Goal: Task Accomplishment & Management: Use online tool/utility

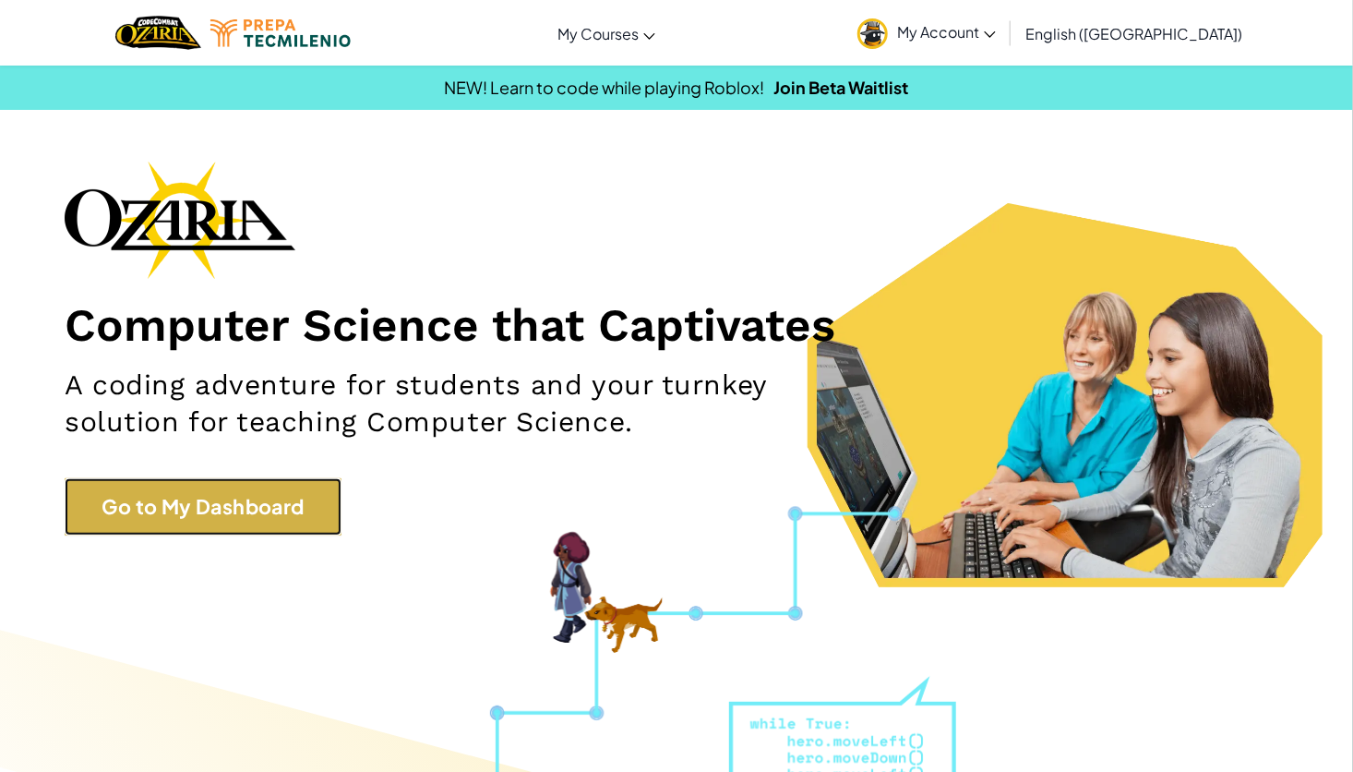
click at [177, 487] on link "Go to My Dashboard" at bounding box center [203, 506] width 277 height 57
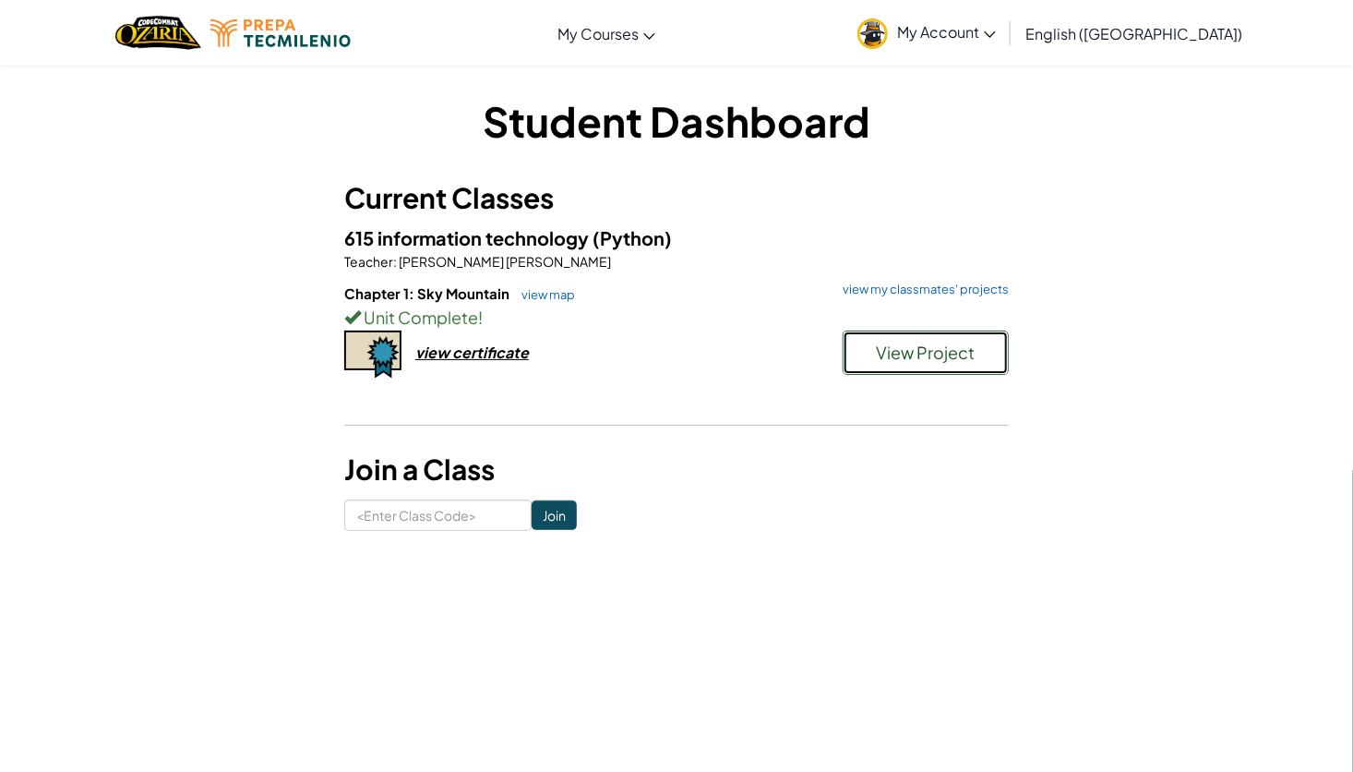
click at [928, 336] on button "View Project" at bounding box center [926, 352] width 166 height 44
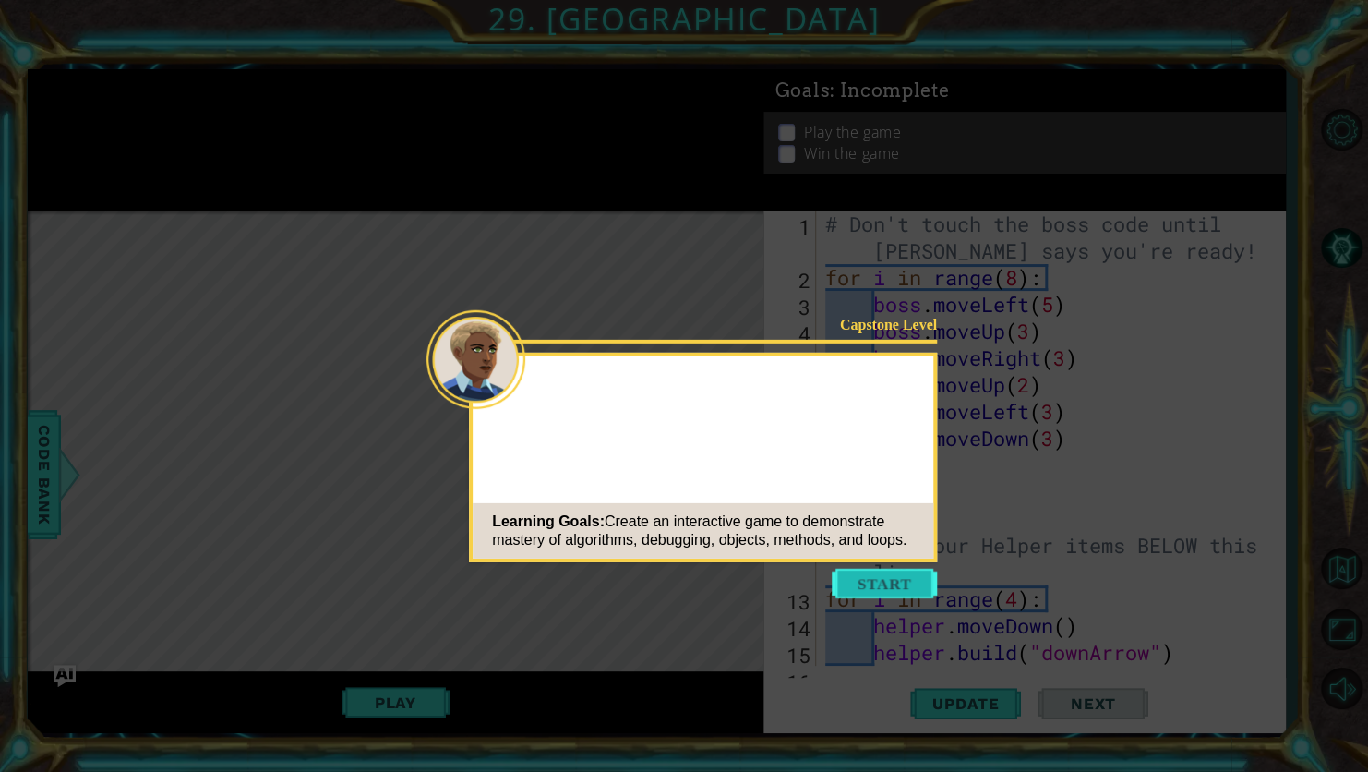
click at [858, 580] on button "Start" at bounding box center [884, 584] width 105 height 30
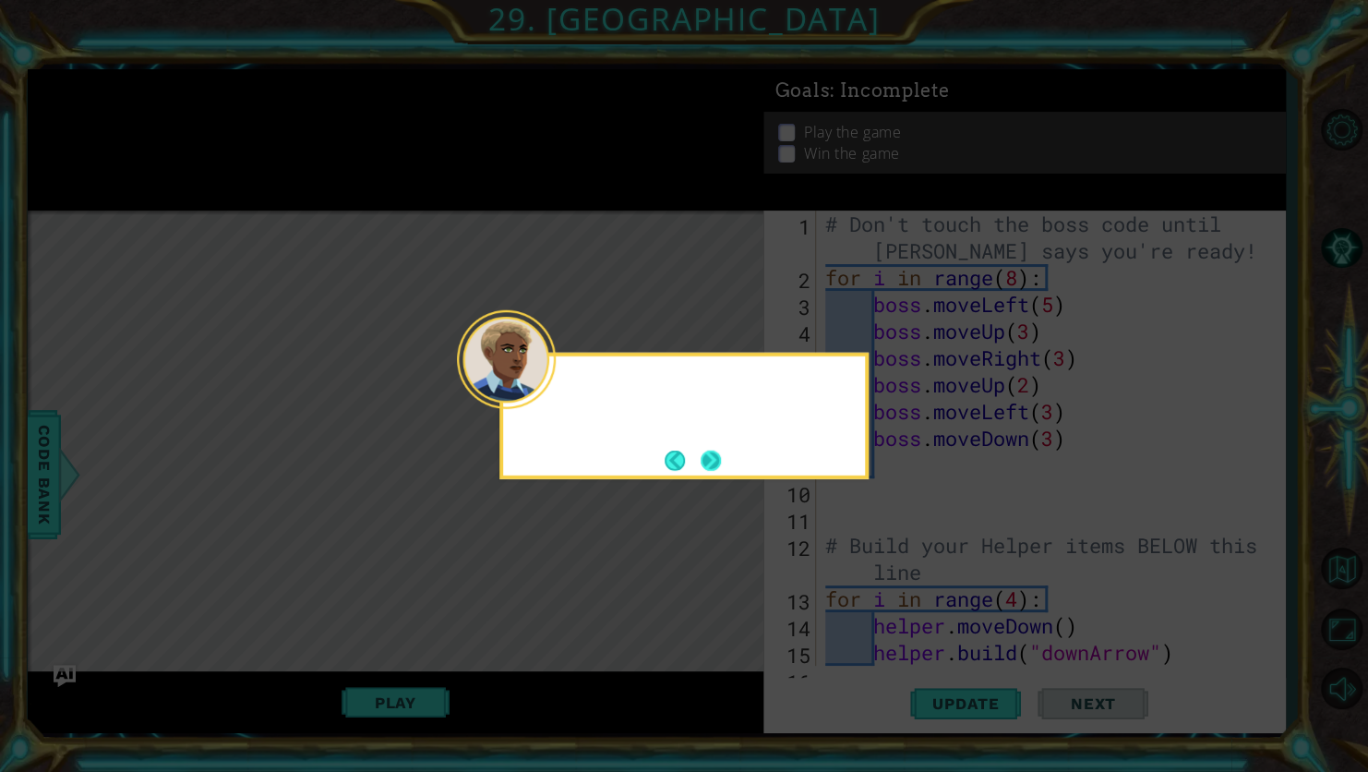
click at [547, 396] on div at bounding box center [684, 386] width 362 height 60
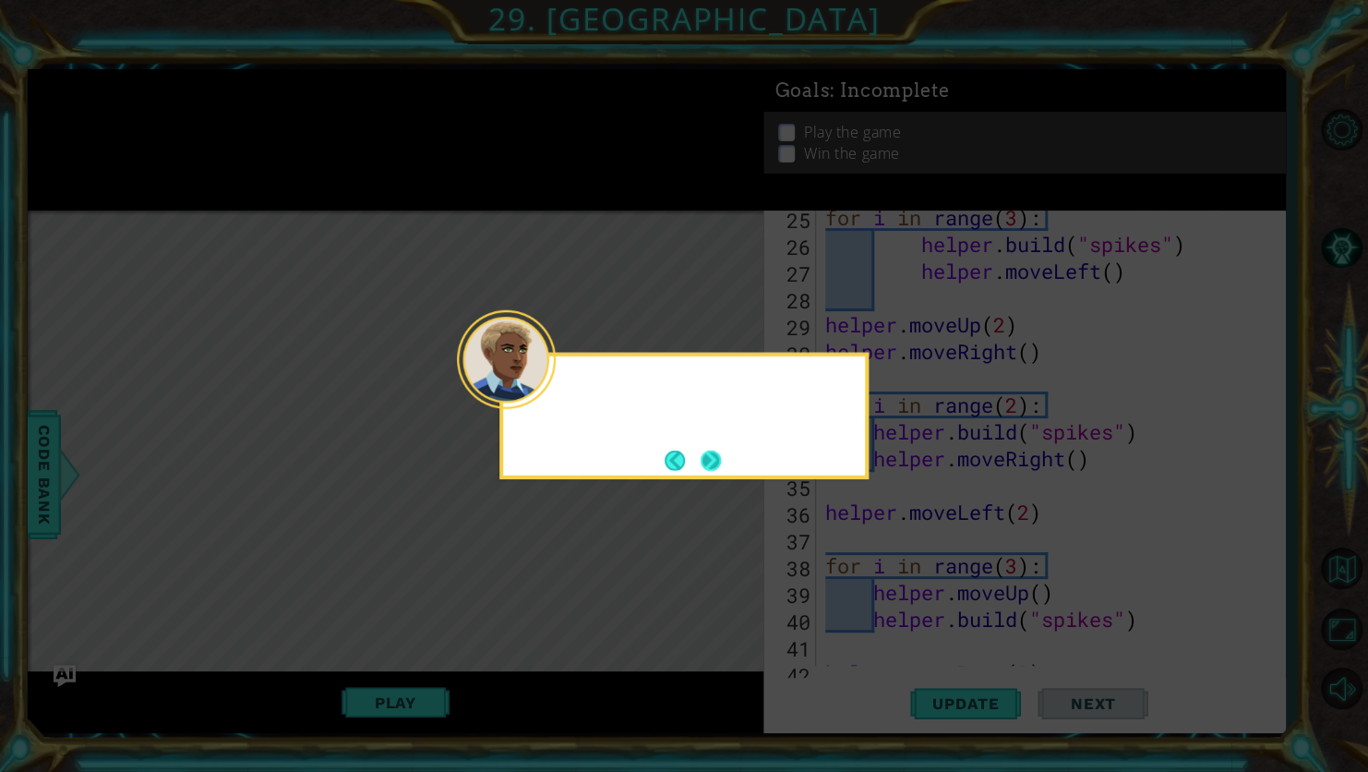
scroll to position [1927, 0]
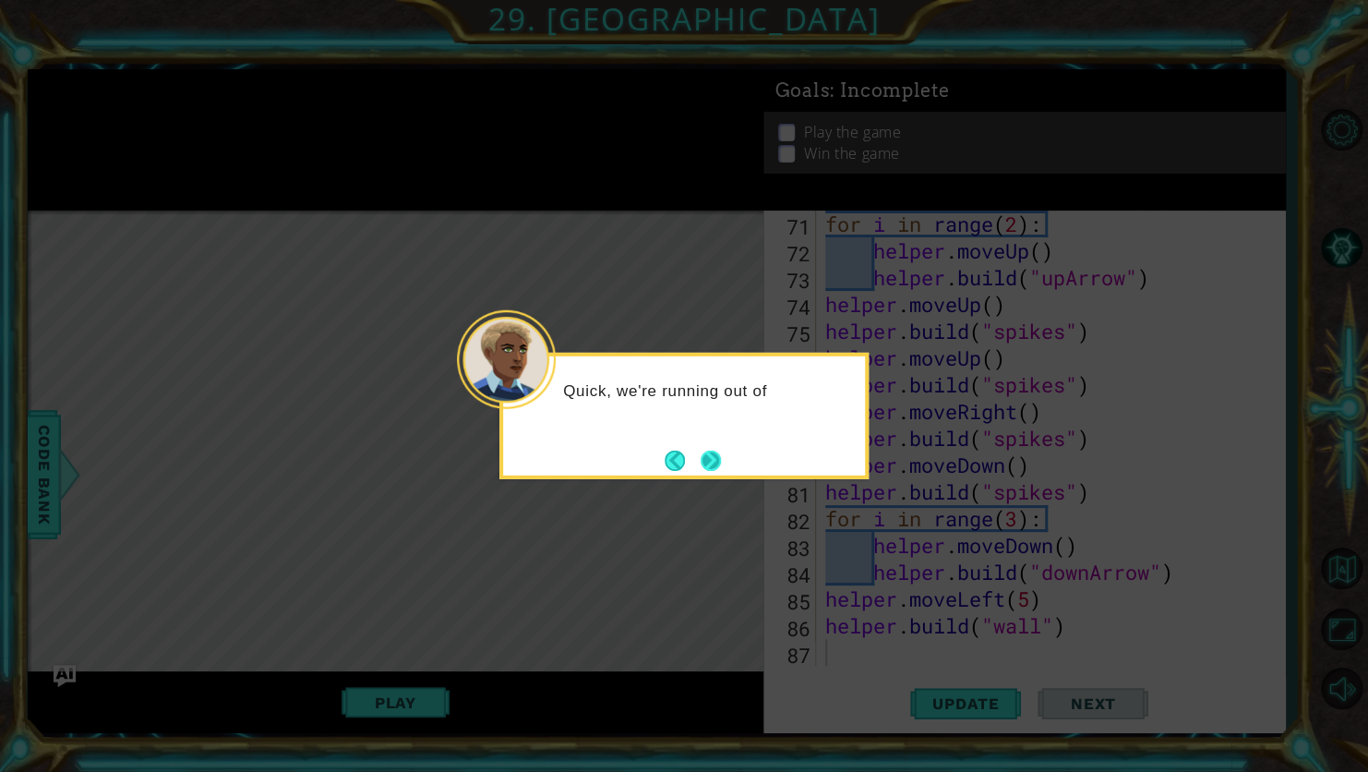
click at [714, 462] on button "Next" at bounding box center [711, 460] width 20 height 20
click at [714, 460] on button "Next" at bounding box center [711, 460] width 20 height 20
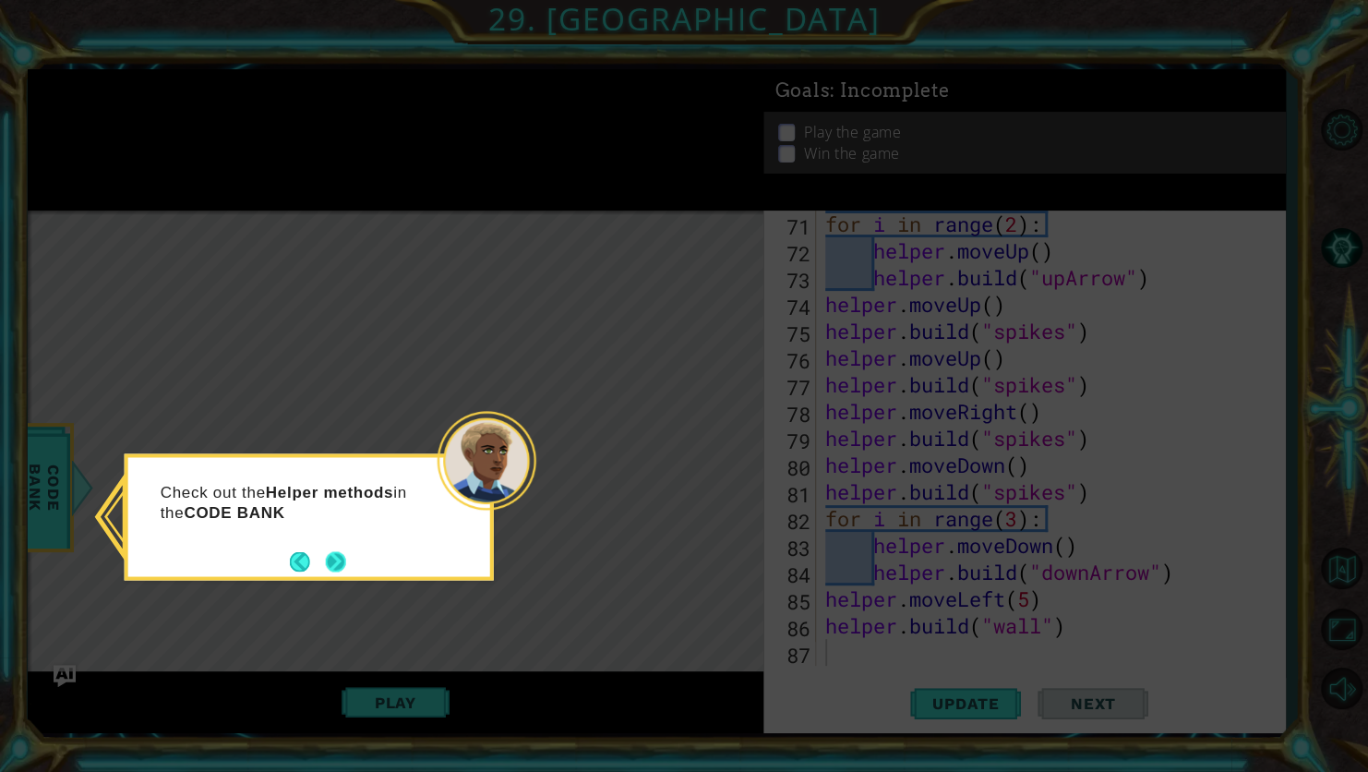
click at [330, 547] on div "Check out the Helper methods in the CODE BANK" at bounding box center [309, 507] width 362 height 101
click at [337, 565] on button "Next" at bounding box center [336, 563] width 20 height 20
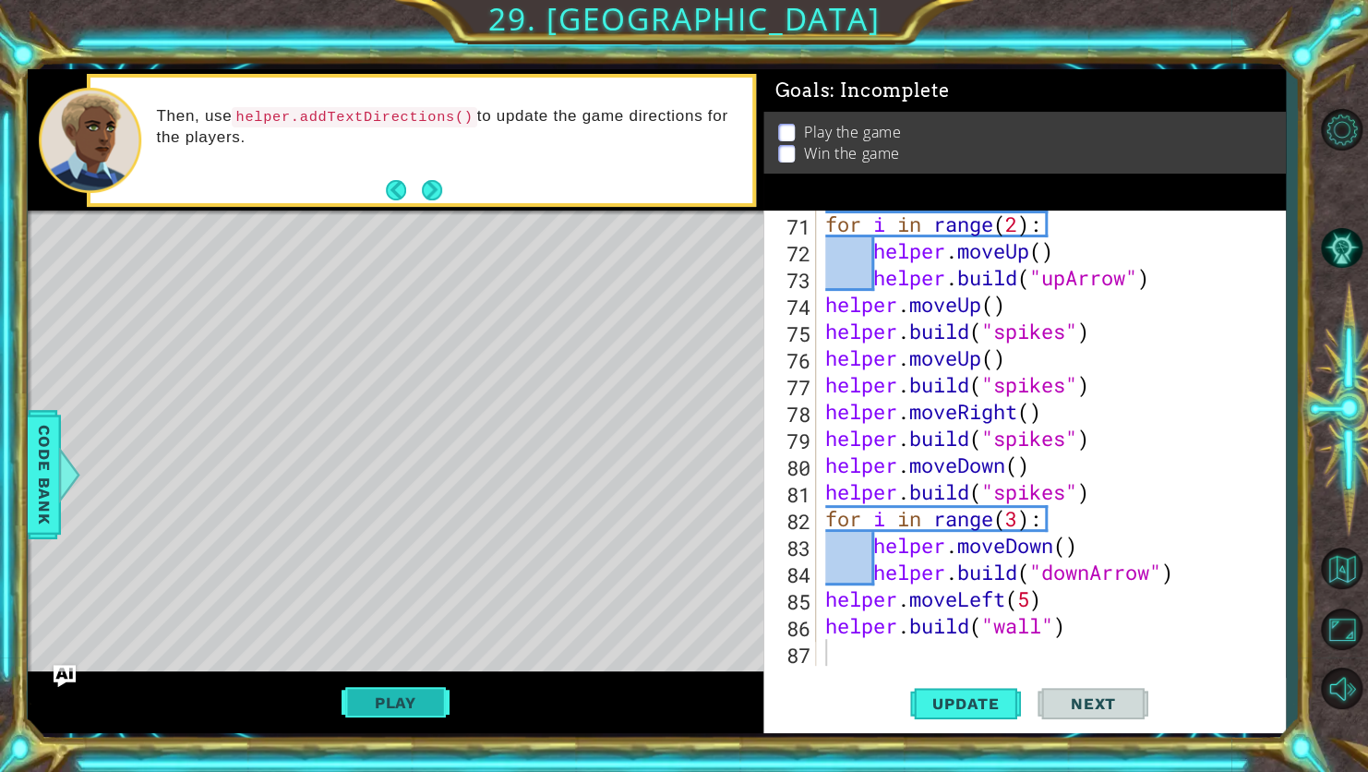
click at [426, 710] on button "Play" at bounding box center [396, 702] width 108 height 35
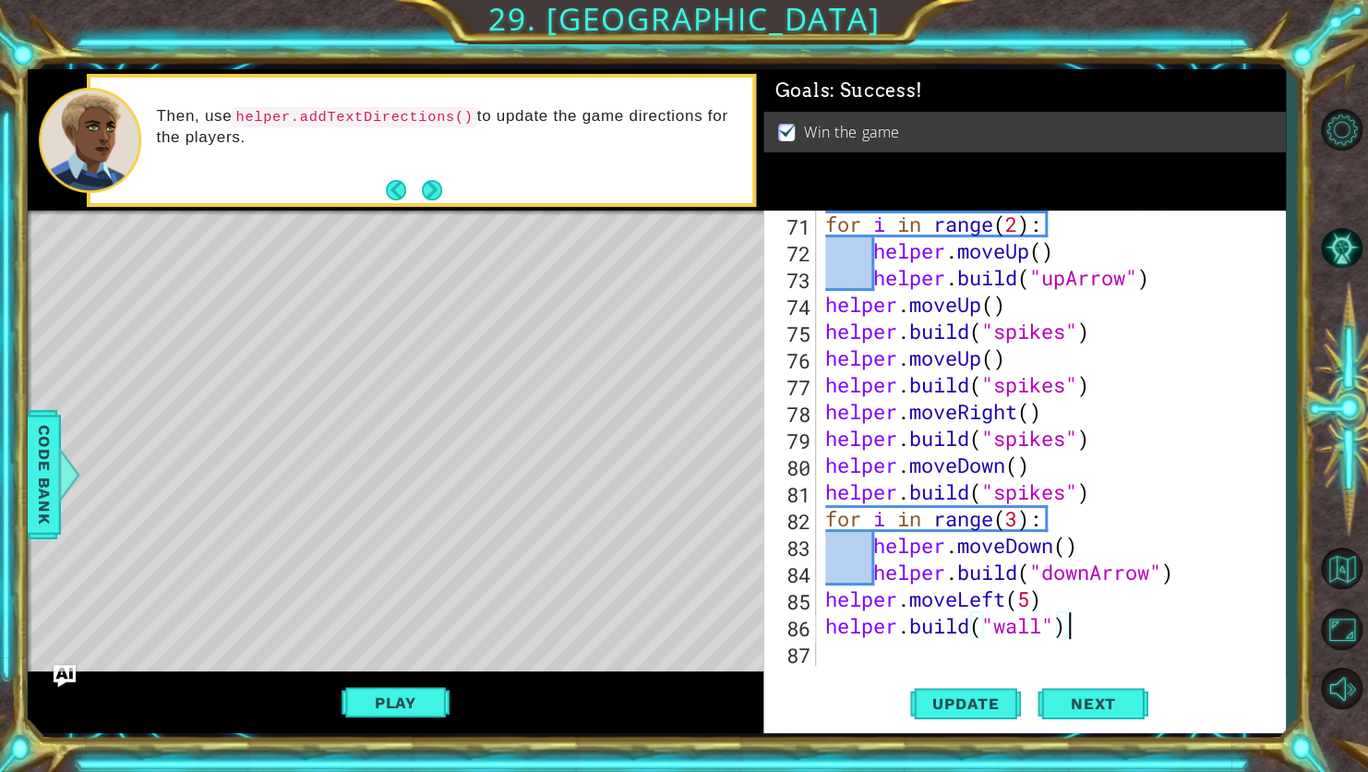
click at [1073, 635] on div "for i in range ( 2 ) : helper . moveUp ( ) helper . build ( "upArrow" ) helper …" at bounding box center [1049, 464] width 455 height 509
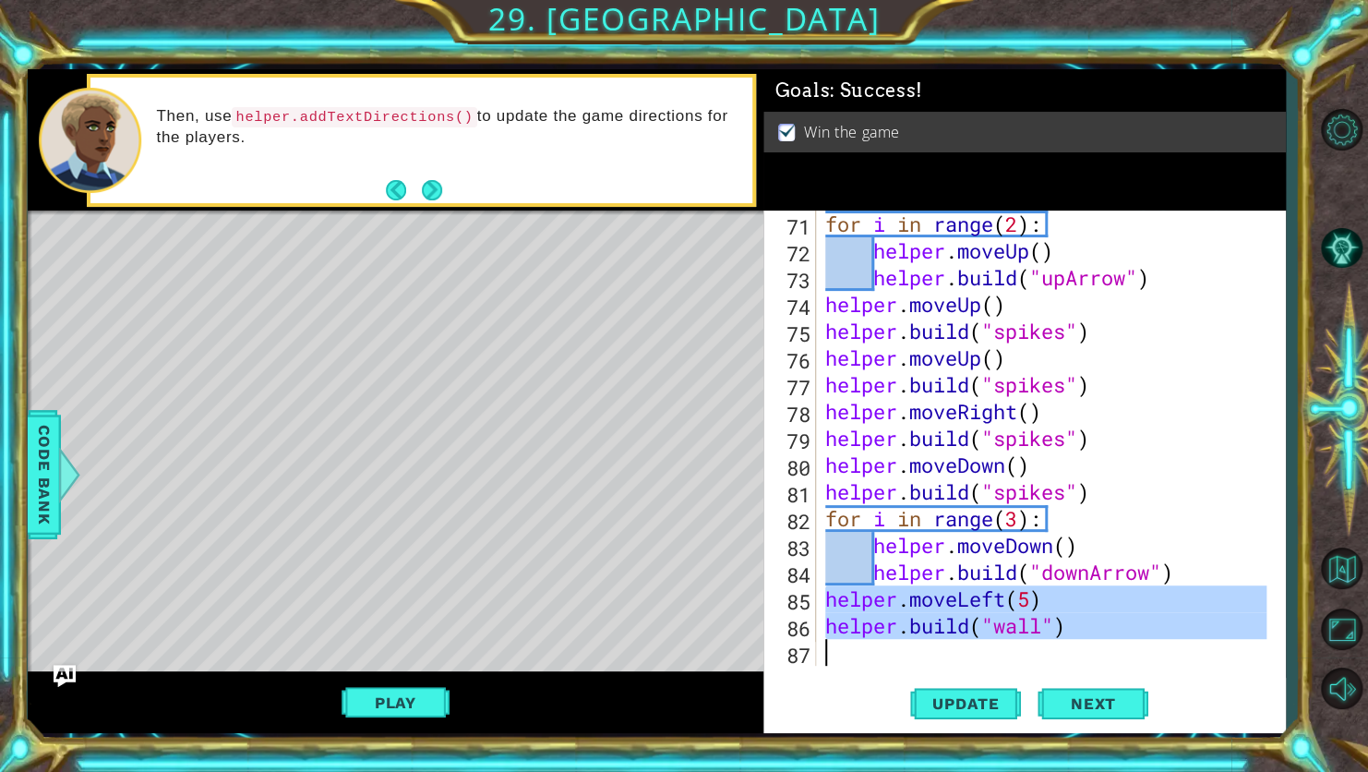
drag, startPoint x: 823, startPoint y: 596, endPoint x: 1068, endPoint y: 644, distance: 249.3
click at [1068, 644] on div "for i in range ( 2 ) : helper . moveUp ( ) helper . build ( "upArrow" ) helper …" at bounding box center [1049, 464] width 455 height 509
type textarea "[DOMAIN_NAME]("wall")"
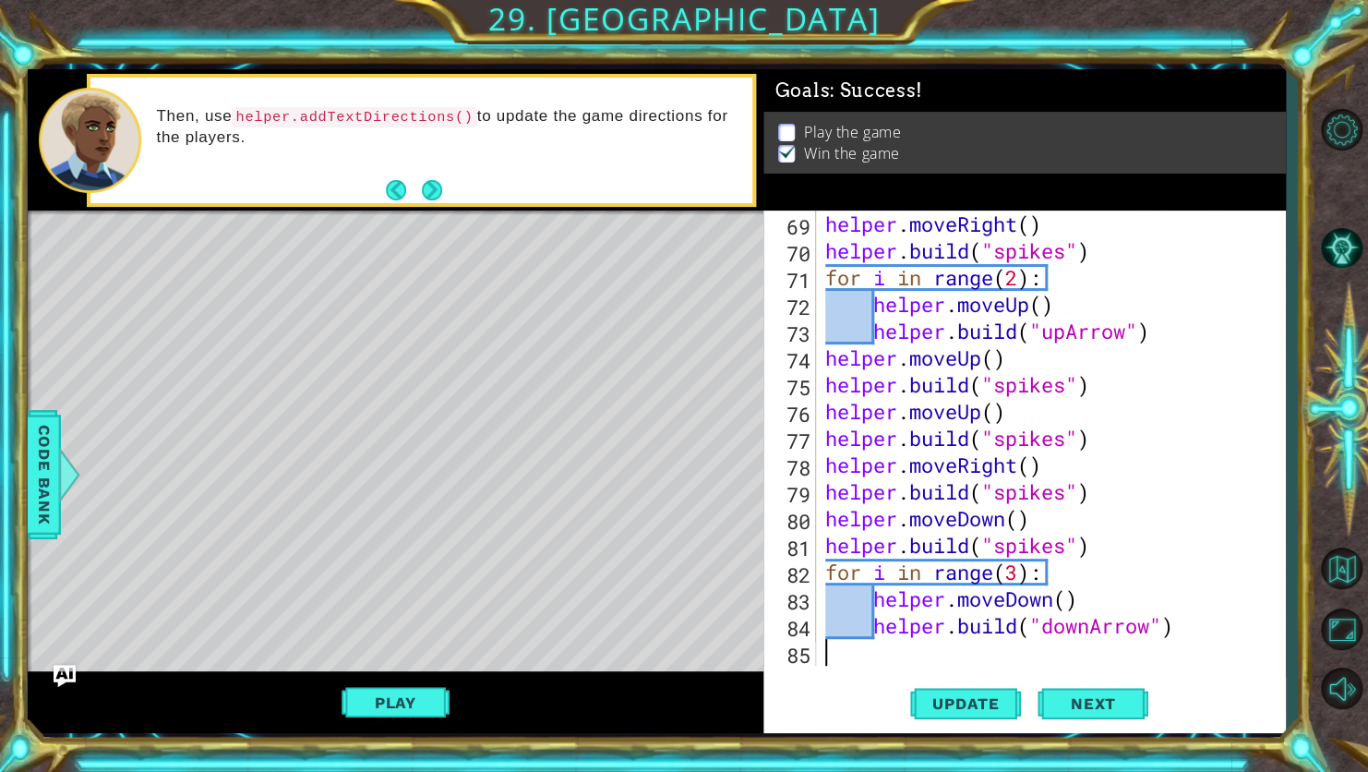
scroll to position [1874, 0]
click at [994, 719] on button "Update" at bounding box center [965, 704] width 111 height 53
click at [415, 711] on button "Play" at bounding box center [396, 702] width 108 height 35
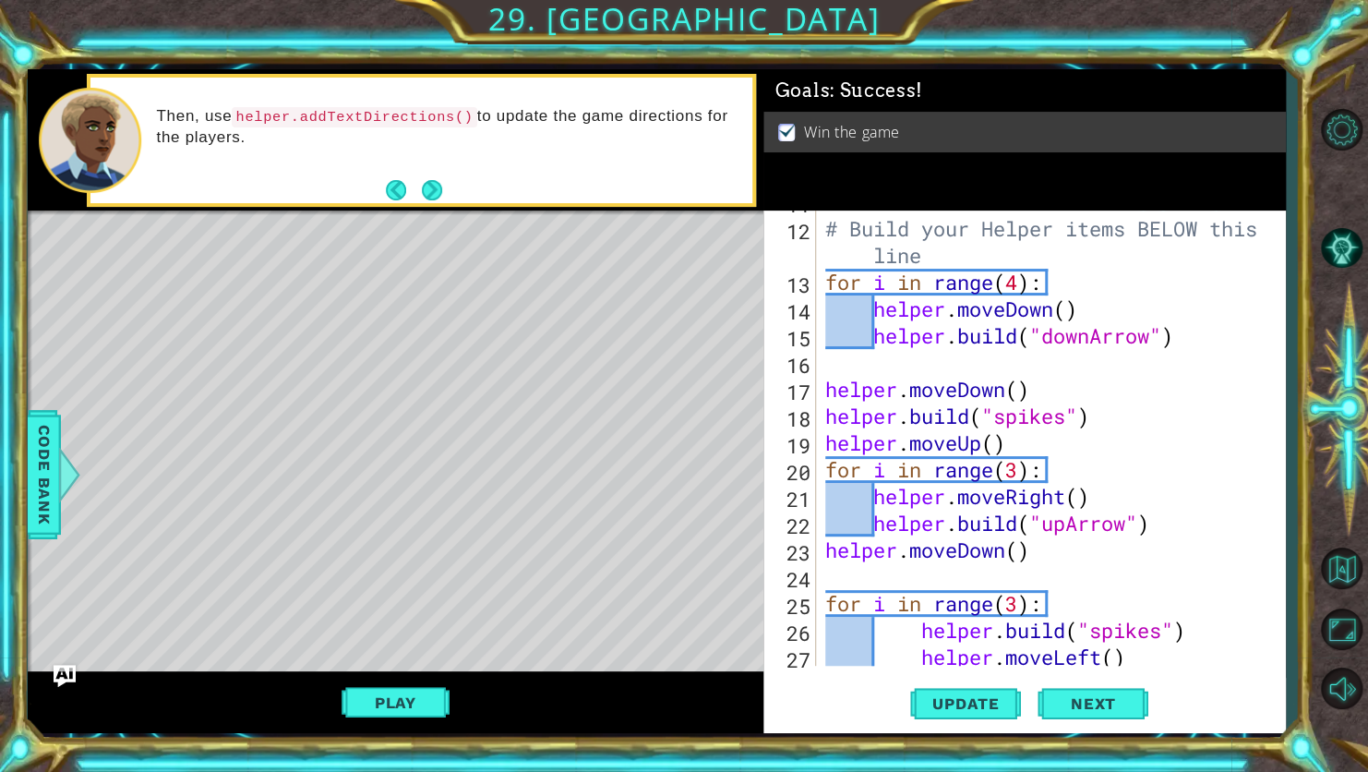
scroll to position [0, 0]
